Goal: Use online tool/utility: Utilize a website feature to perform a specific function

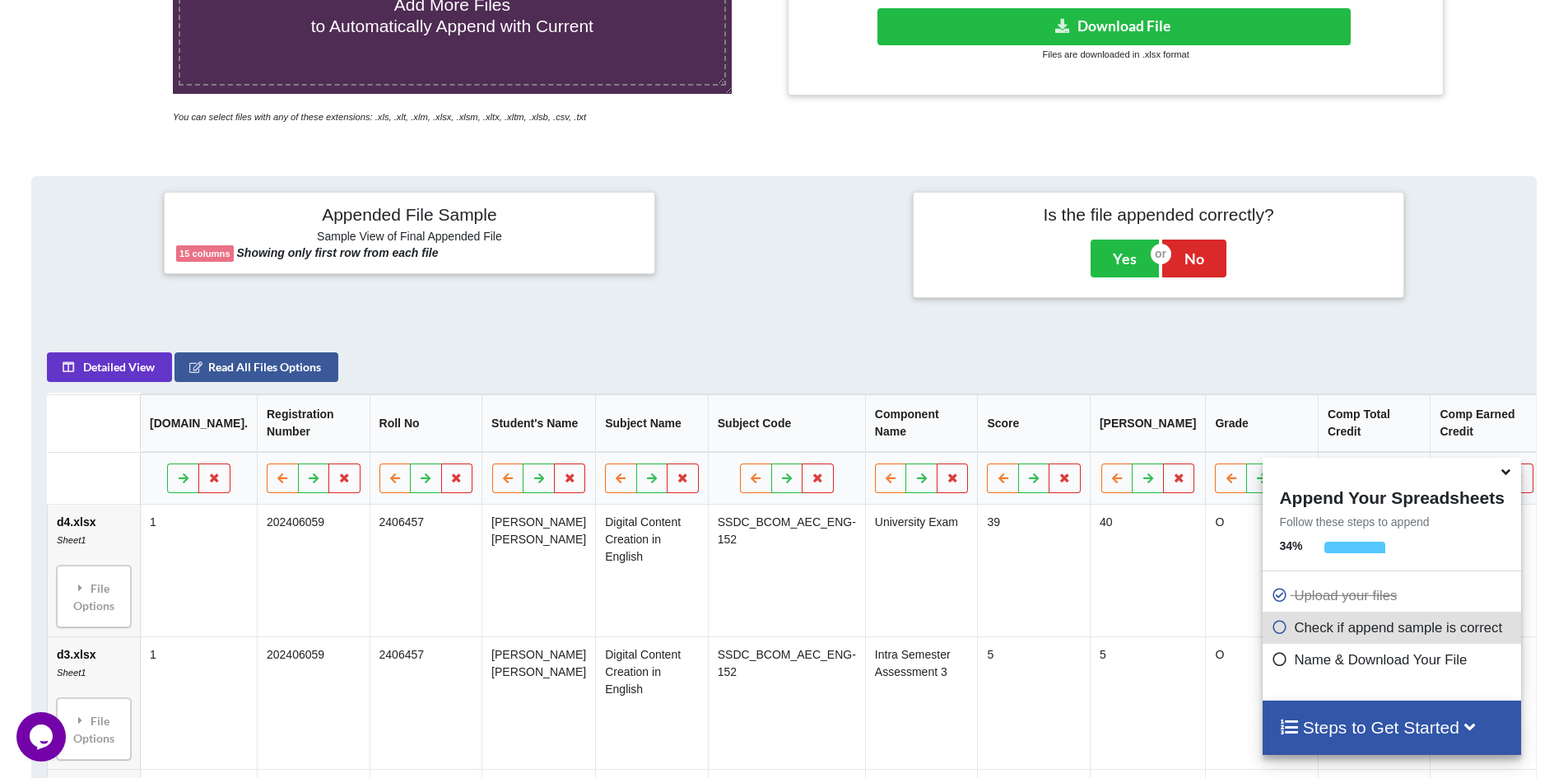
scroll to position [260, 0]
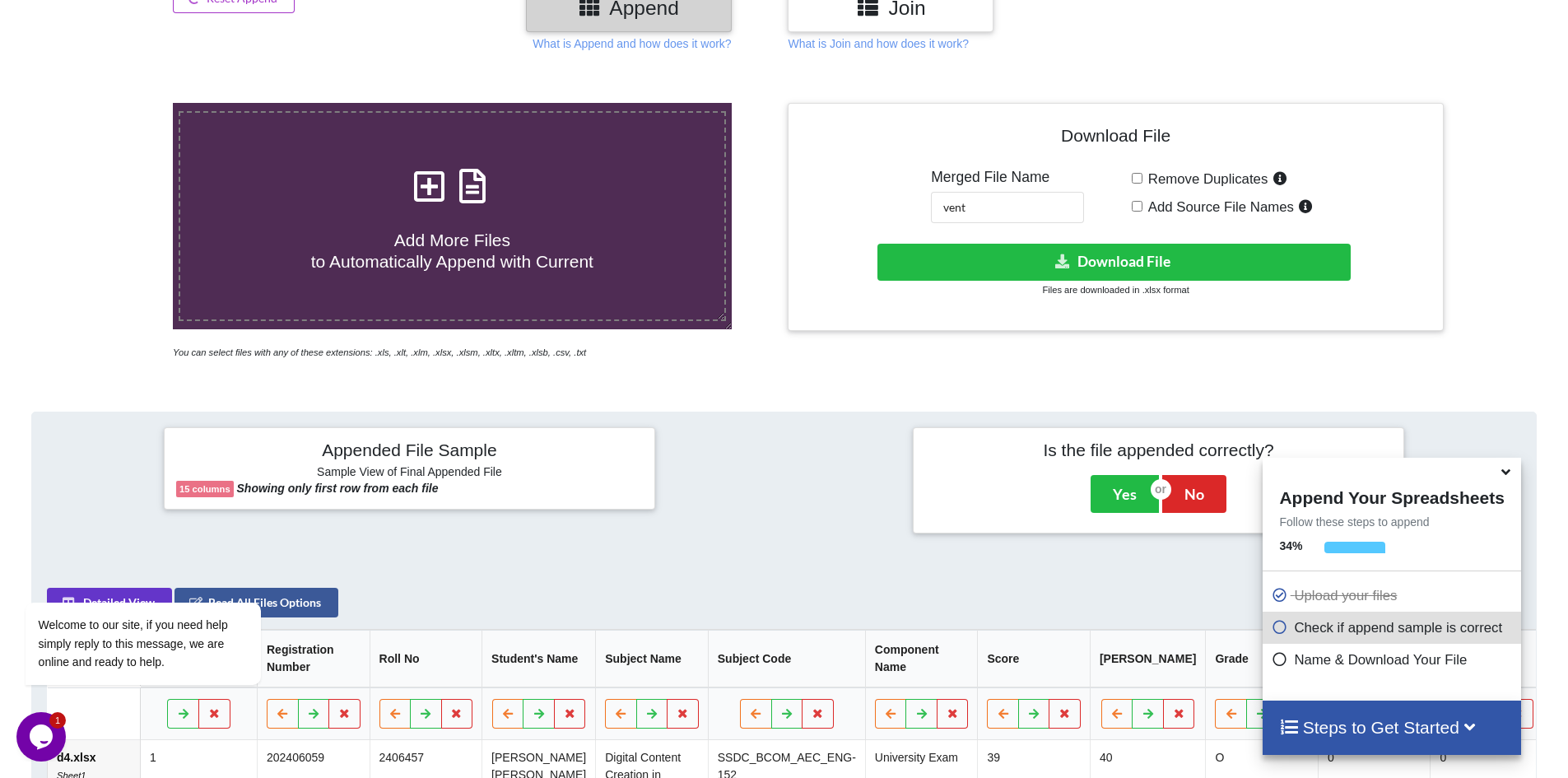
click at [429, 195] on icon at bounding box center [429, 178] width 41 height 35
click at [112, 103] on input "Add More Files to Automatically Append with Current" at bounding box center [112, 103] width 0 height 0
click at [1137, 180] on input "Remove Duplicates" at bounding box center [1137, 178] width 11 height 11
checkbox input "true"
drag, startPoint x: 995, startPoint y: 211, endPoint x: 860, endPoint y: 219, distance: 135.2
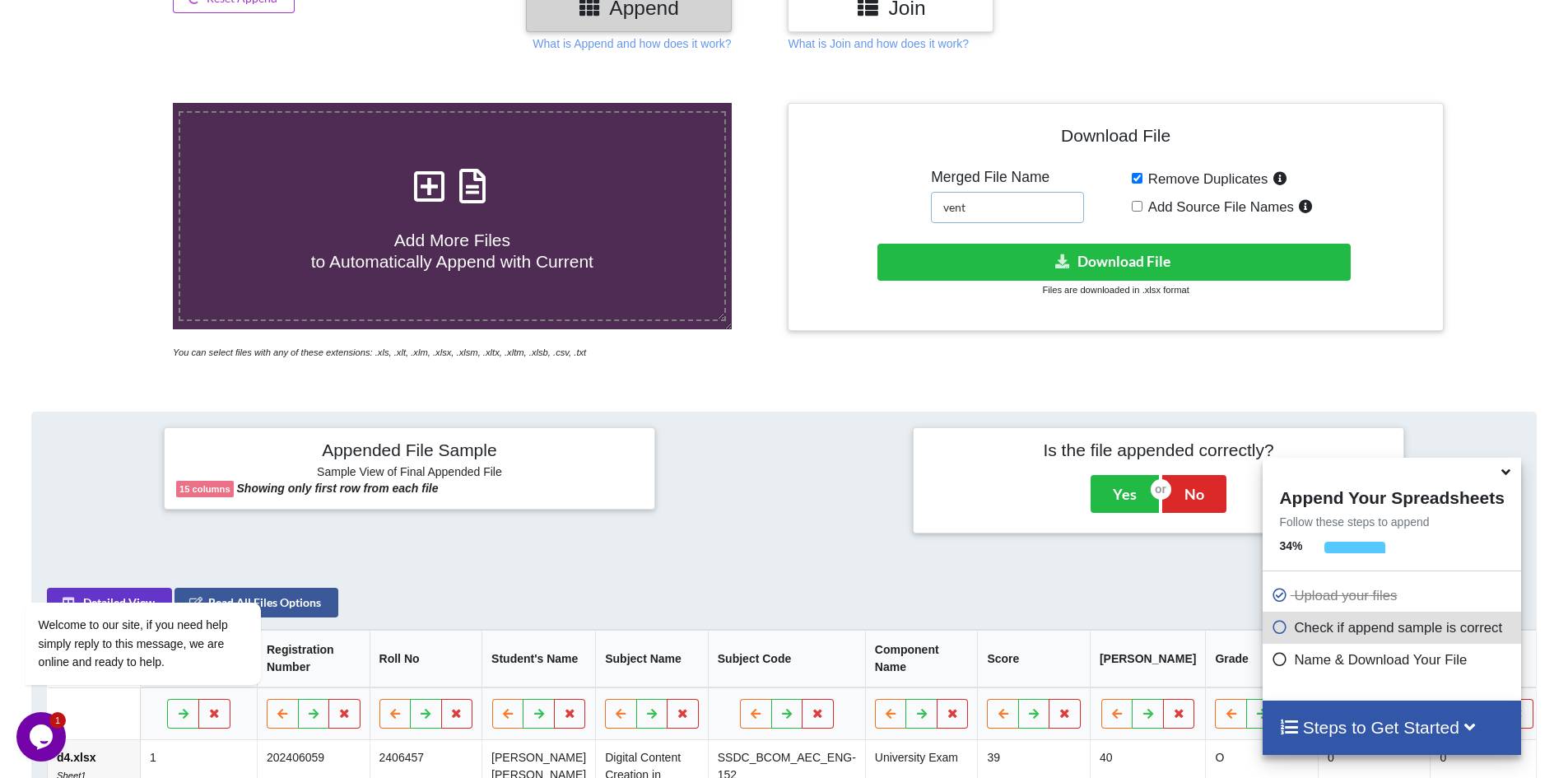
click at [860, 219] on div "Download File Merged File Name vent Remove Duplicates Add Source File Names Dow…" at bounding box center [1115, 217] width 630 height 203
type input "digital"
click at [1039, 258] on button "Download File" at bounding box center [1114, 263] width 474 height 37
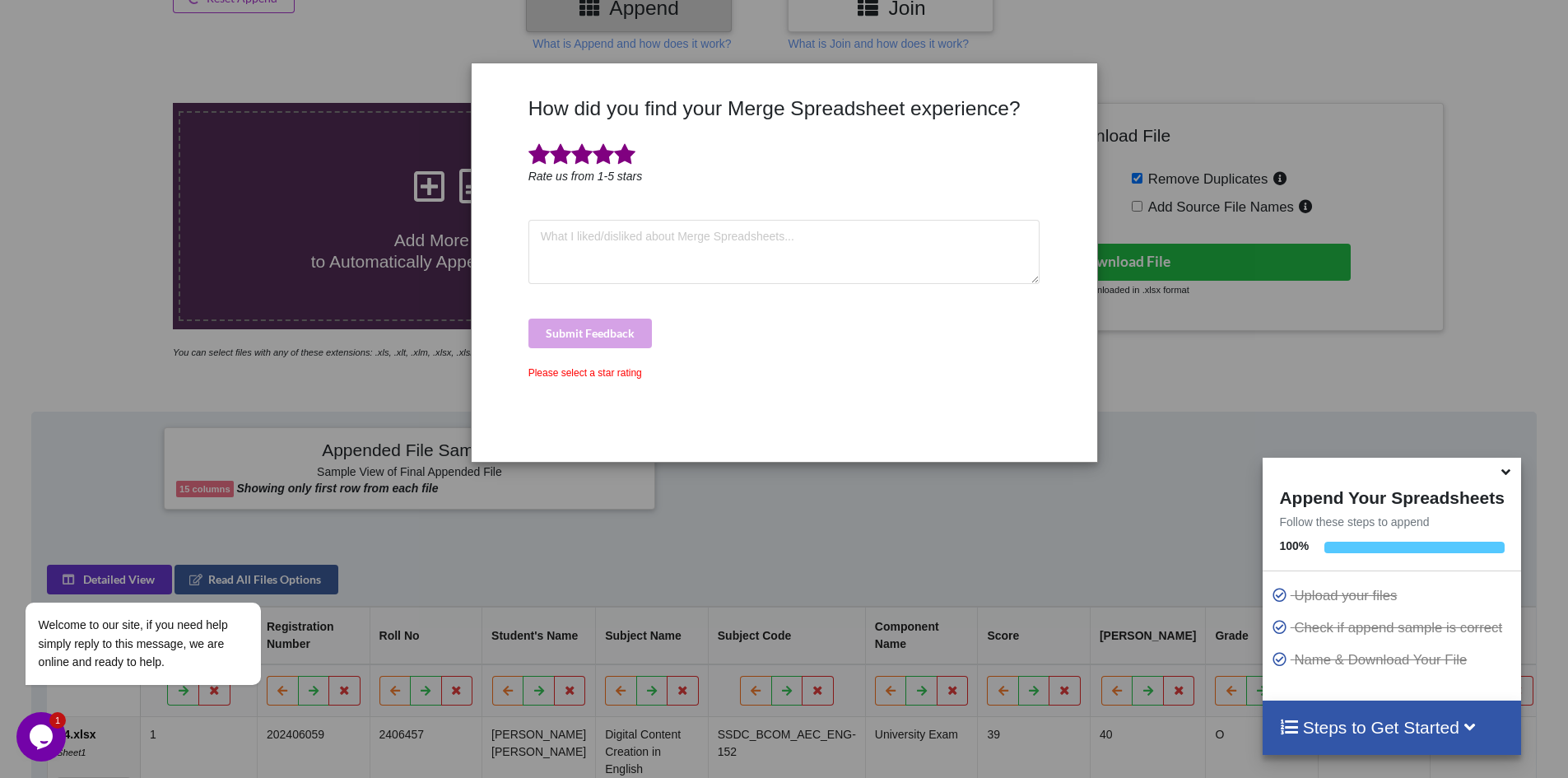
click at [617, 158] on span at bounding box center [624, 154] width 21 height 23
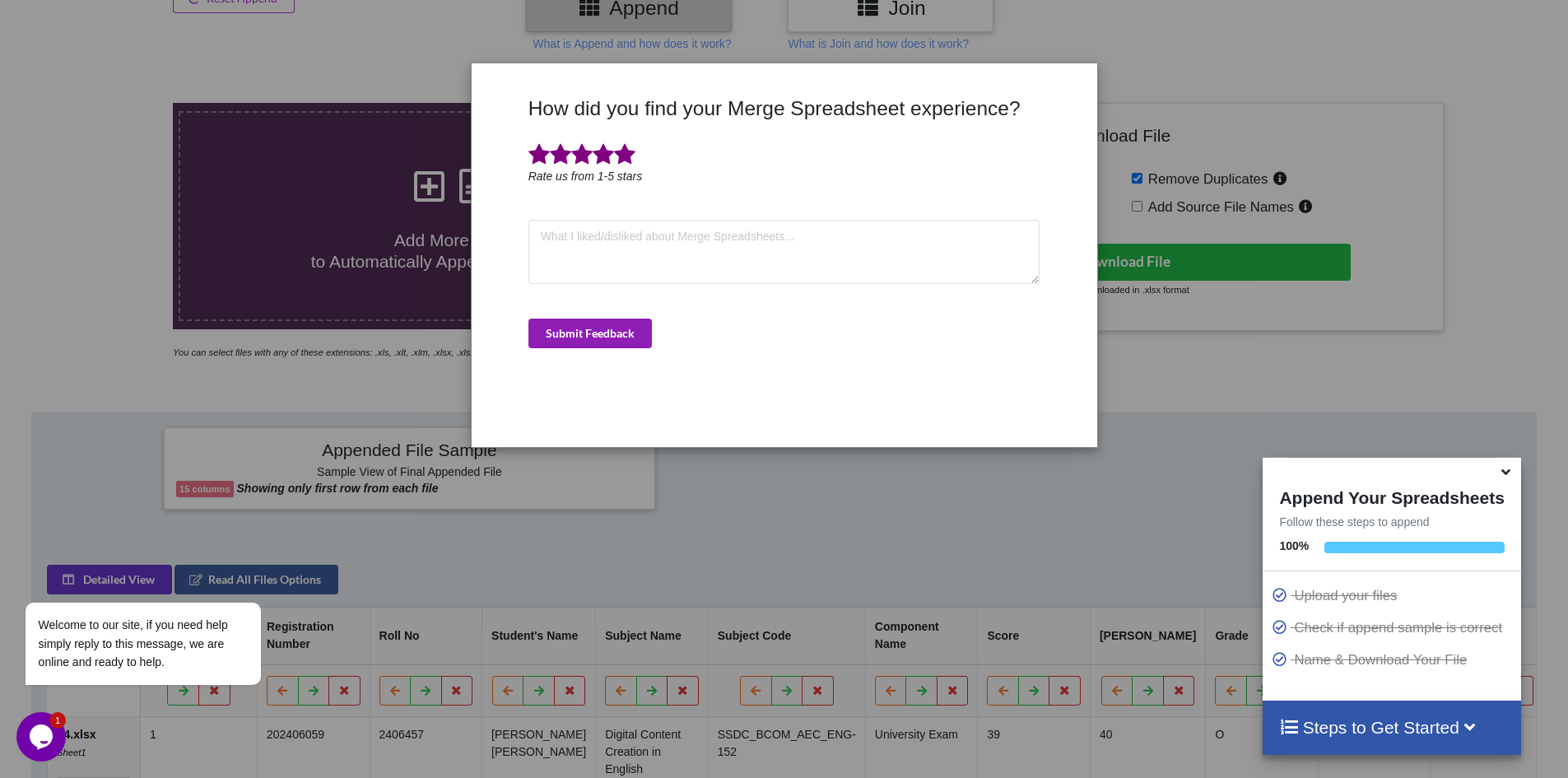
click at [588, 333] on button "Submit Feedback" at bounding box center [589, 333] width 123 height 30
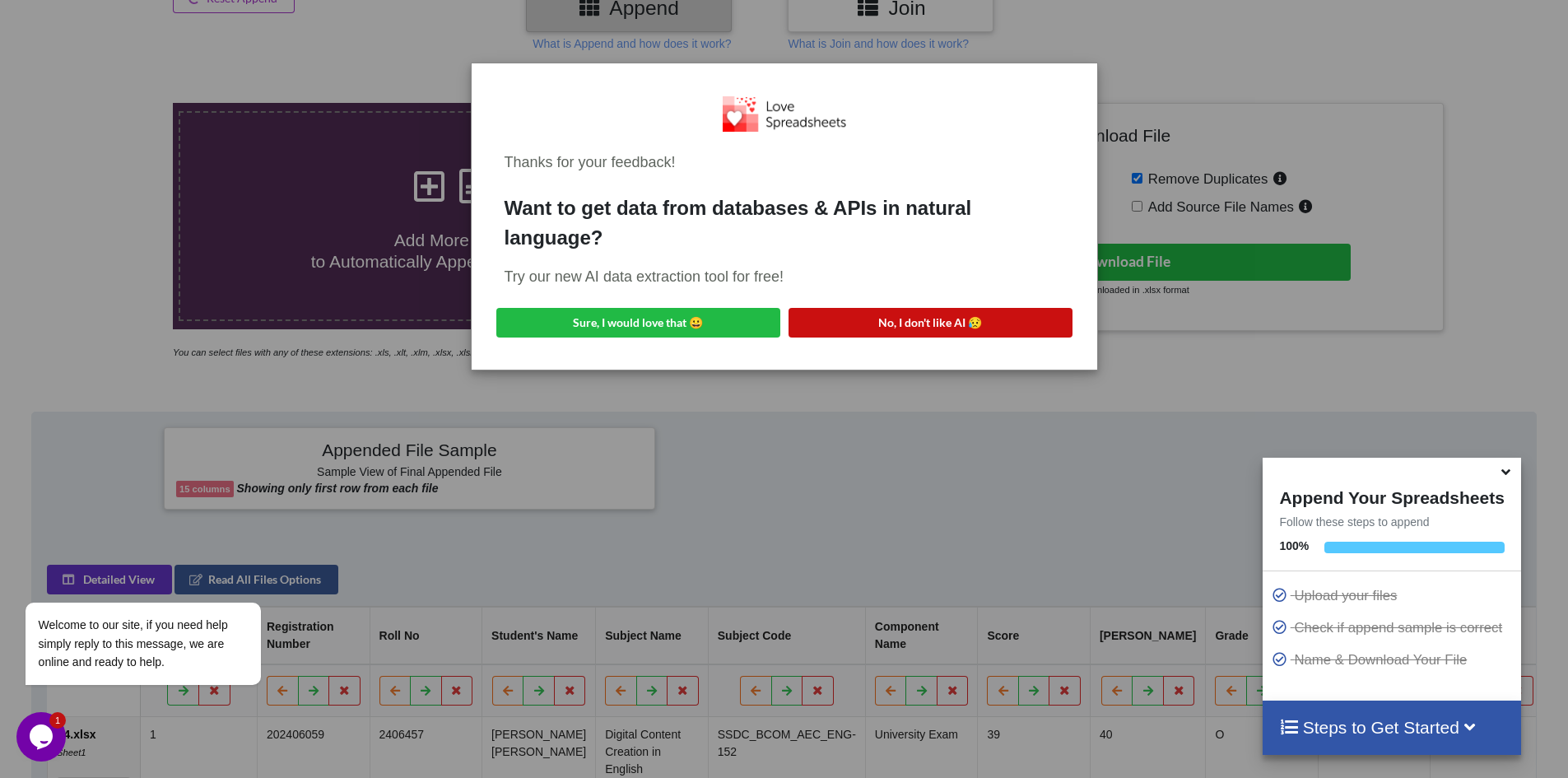
click at [929, 326] on button "No, I don't like AI 😥" at bounding box center [930, 322] width 284 height 30
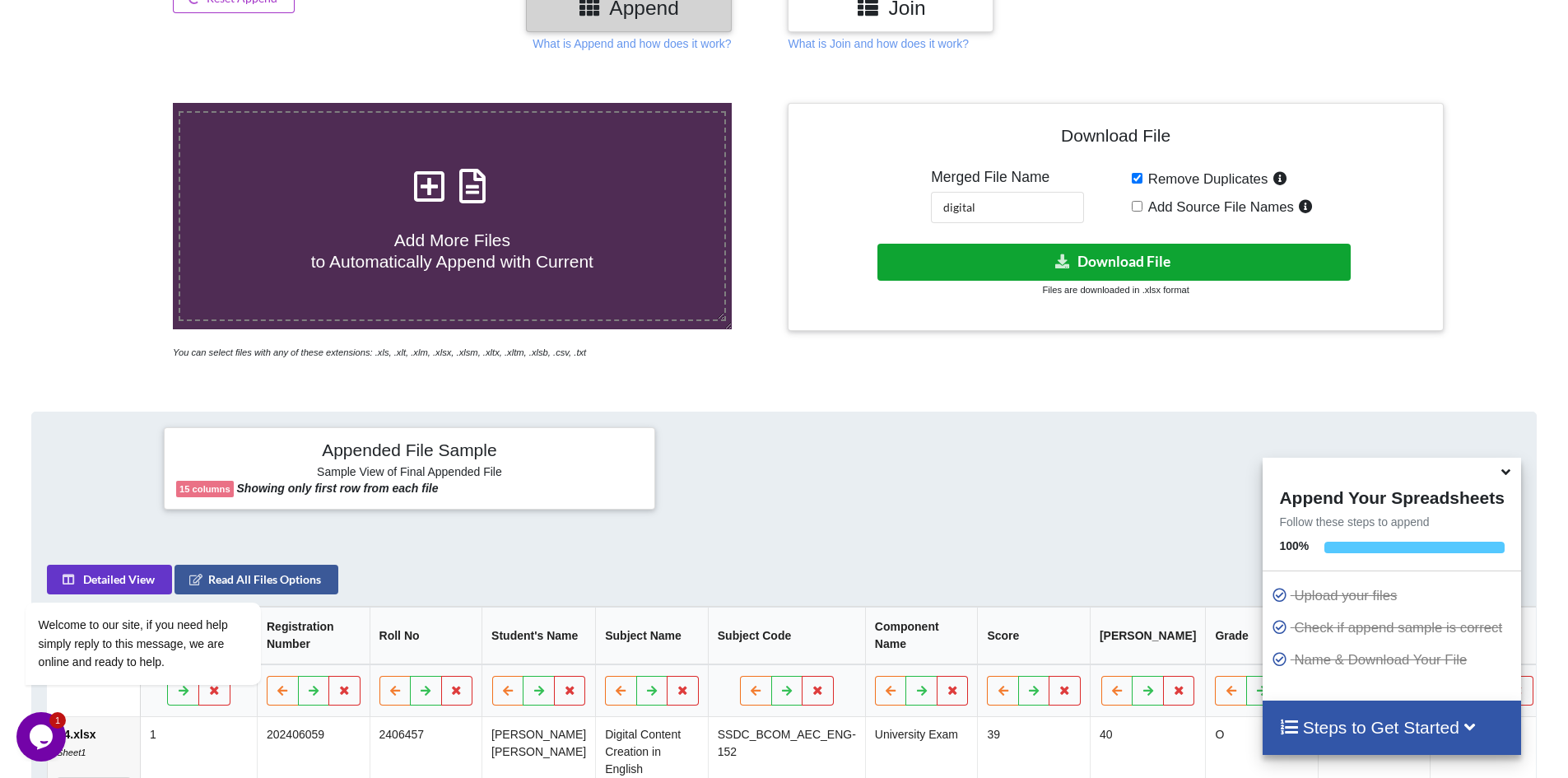
click at [1128, 261] on button "Download File" at bounding box center [1114, 263] width 474 height 37
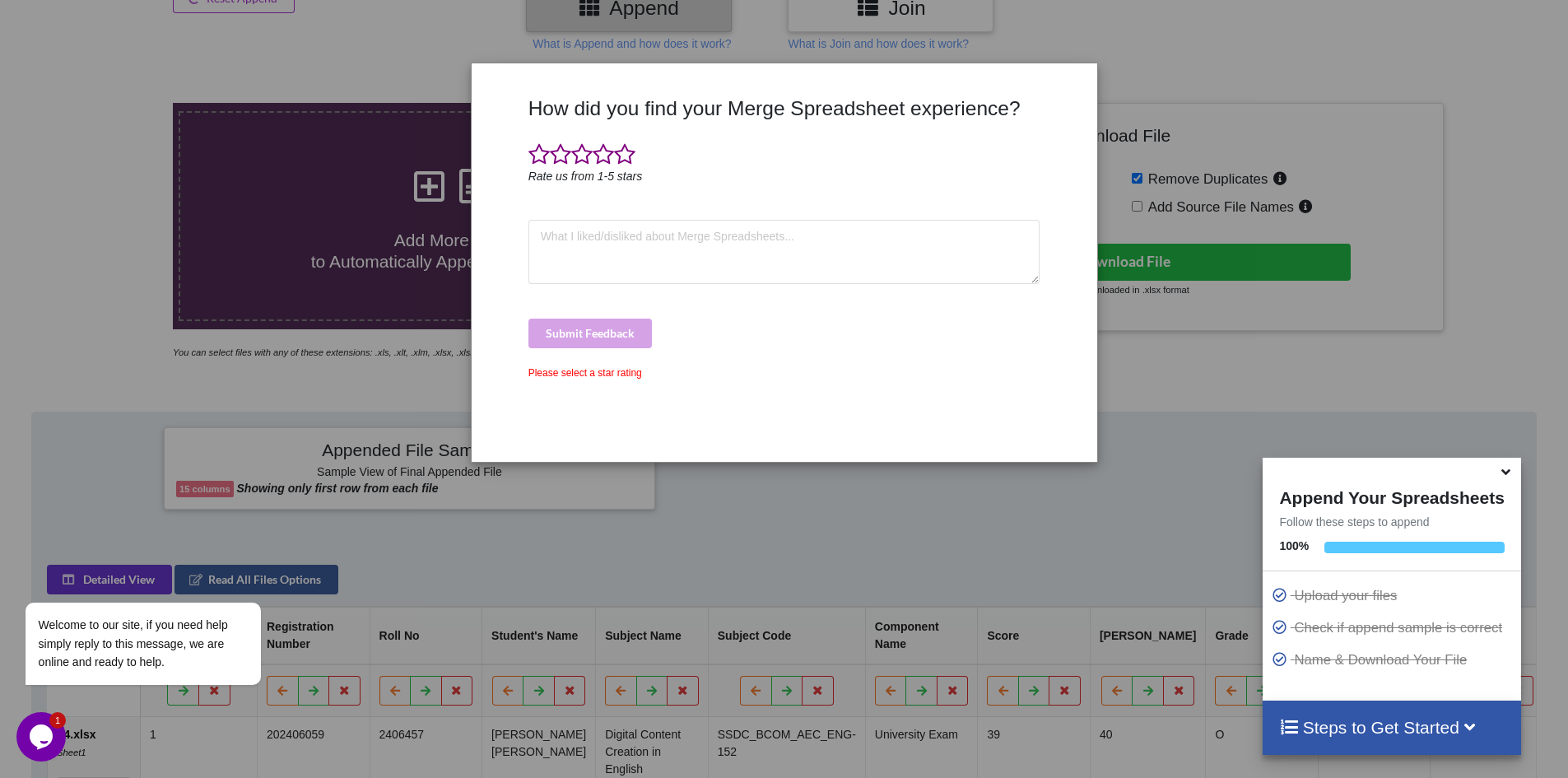
click at [1319, 38] on div "How did you find your Merge Spreadsheet experience? Rate us from 1-5 stars Subm…" at bounding box center [784, 389] width 1568 height 778
click at [623, 155] on span at bounding box center [624, 154] width 21 height 23
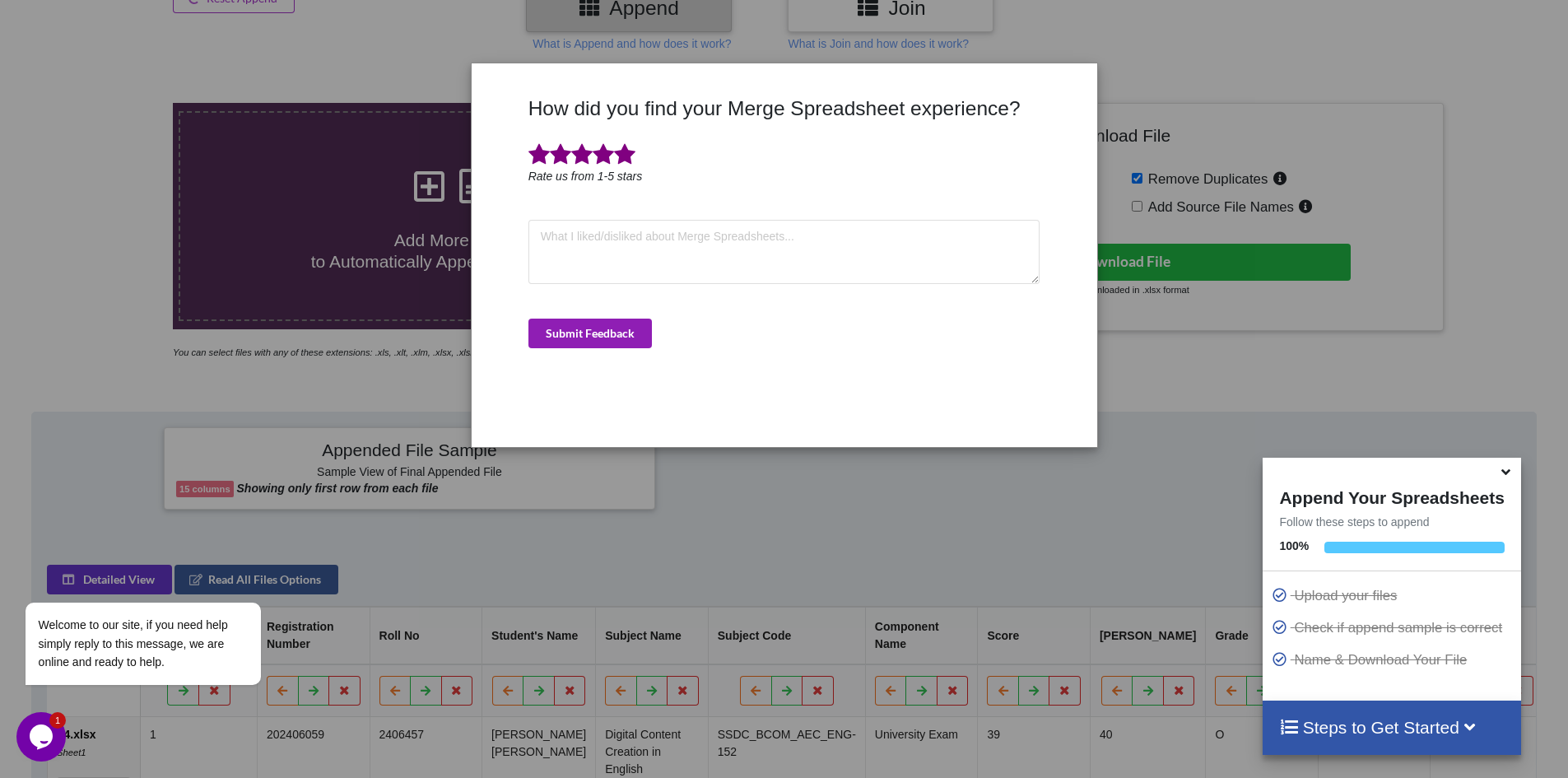
click at [582, 325] on button "Submit Feedback" at bounding box center [589, 333] width 123 height 30
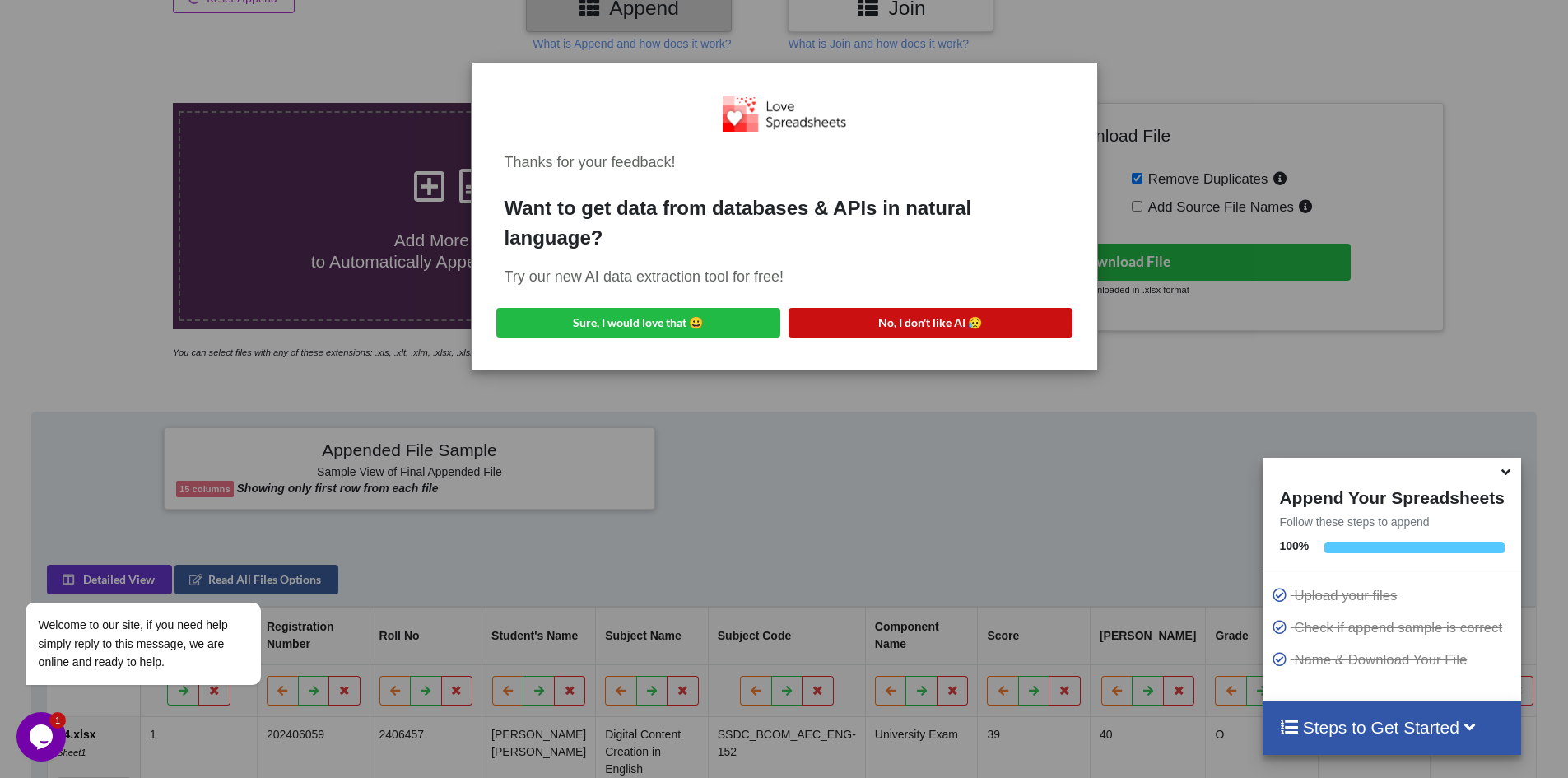
click at [941, 325] on button "No, I don't like AI 😥" at bounding box center [930, 322] width 284 height 30
